Goal: Task Accomplishment & Management: Use online tool/utility

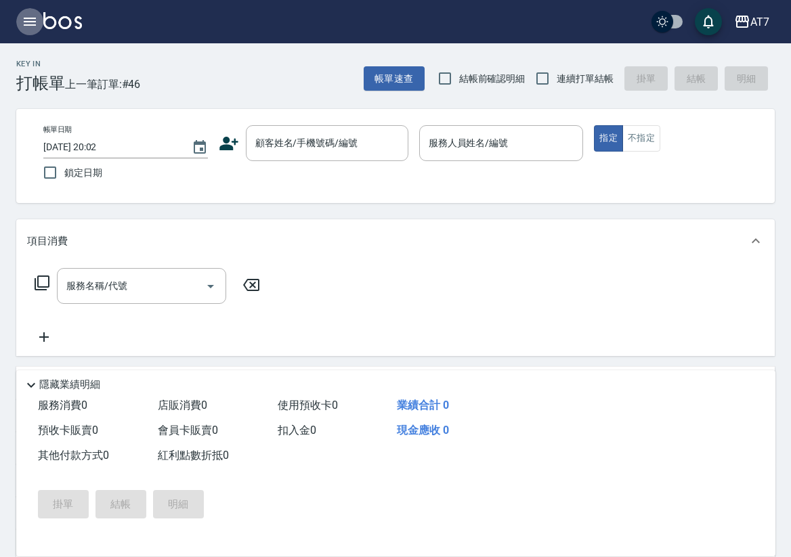
click at [24, 24] on icon "button" at bounding box center [30, 22] width 12 height 8
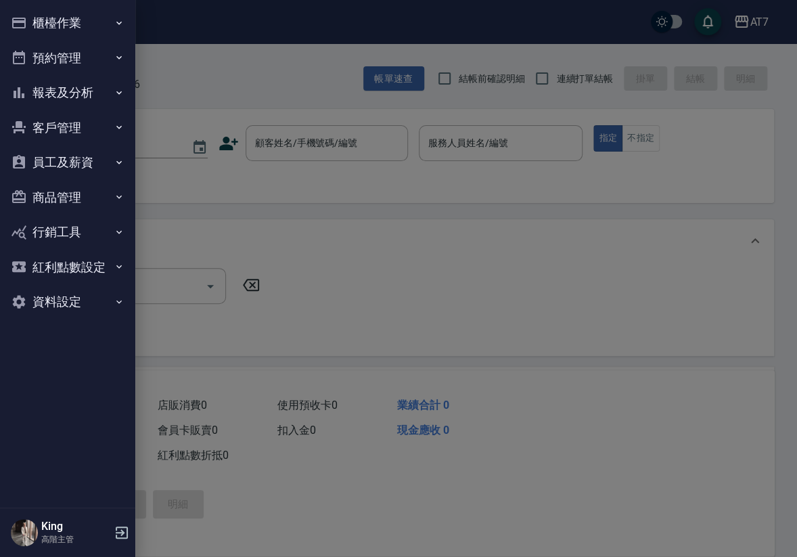
click at [91, 169] on button "員工及薪資" at bounding box center [67, 162] width 125 height 35
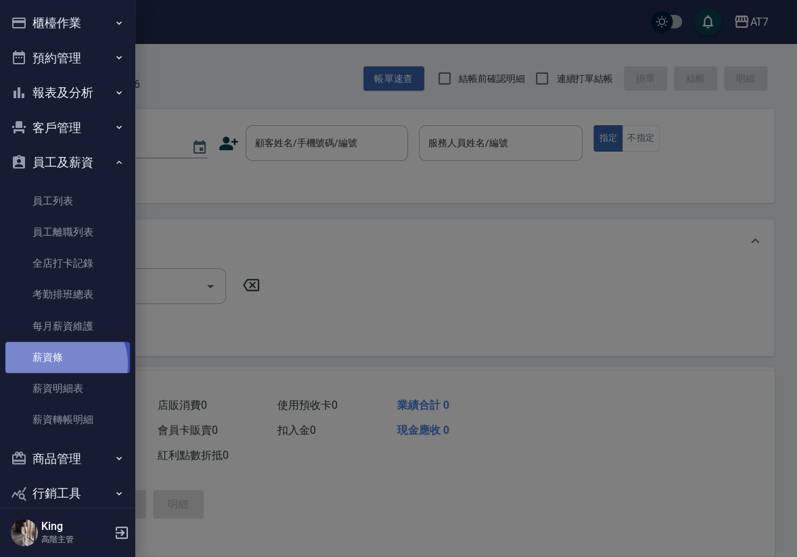
click at [60, 364] on link "薪資條" at bounding box center [67, 357] width 125 height 31
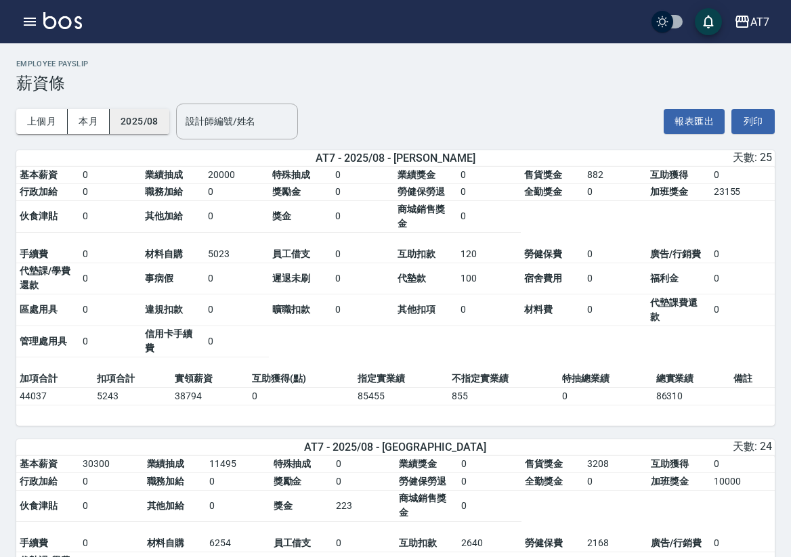
click at [149, 125] on button "2025/08" at bounding box center [140, 121] width 60 height 25
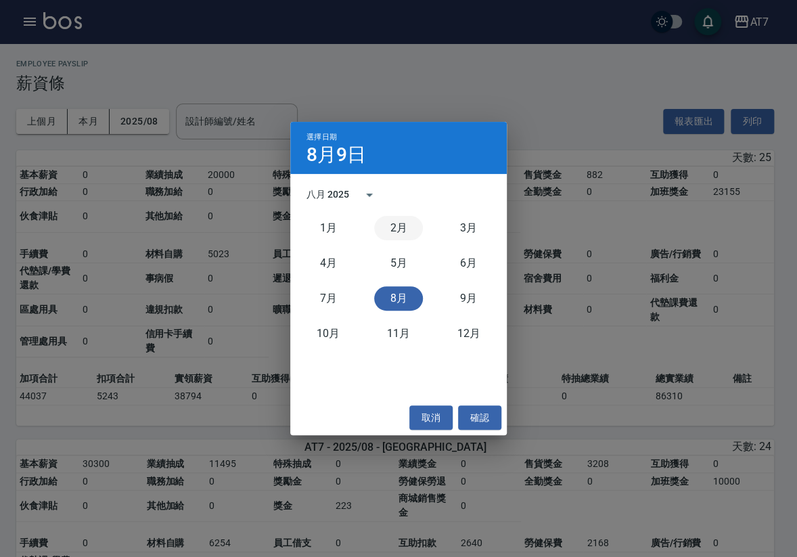
click at [403, 228] on button "2月" at bounding box center [398, 228] width 49 height 24
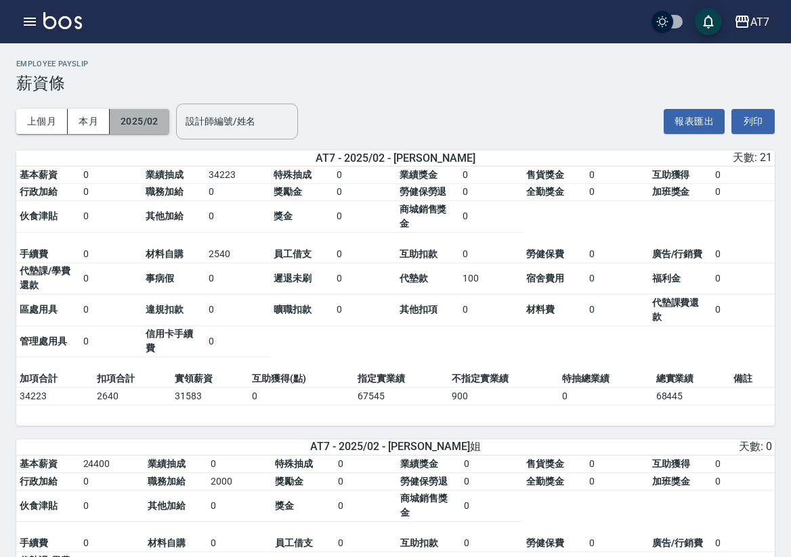
click at [150, 129] on button "2025/02" at bounding box center [140, 121] width 60 height 25
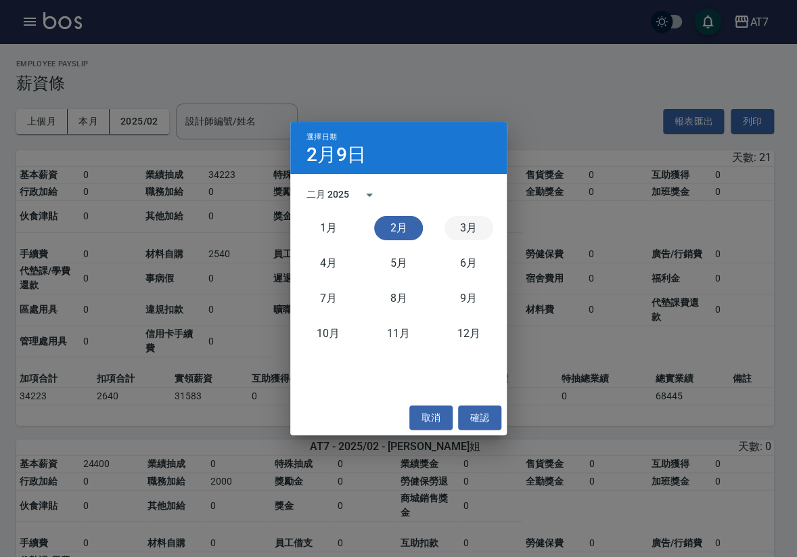
click at [466, 224] on button "3月" at bounding box center [469, 228] width 49 height 24
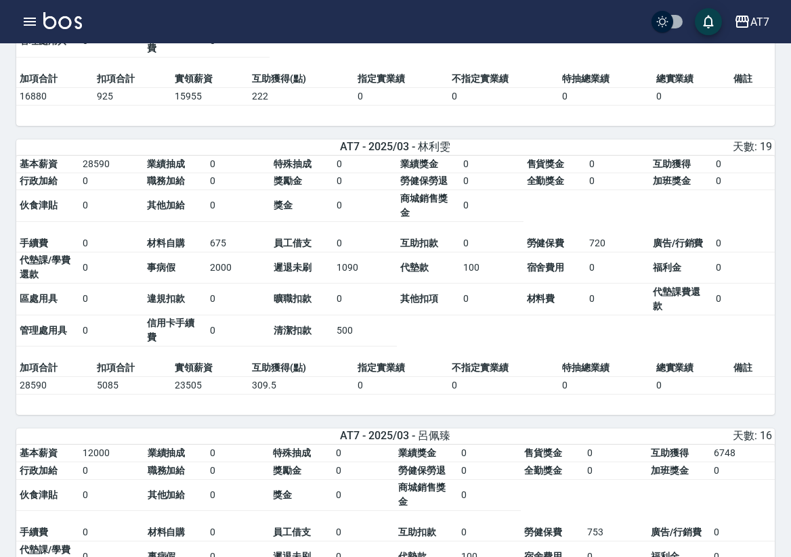
scroll to position [5227, 0]
